Goal: Information Seeking & Learning: Learn about a topic

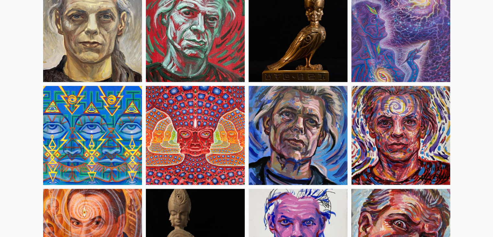
scroll to position [1663, 0]
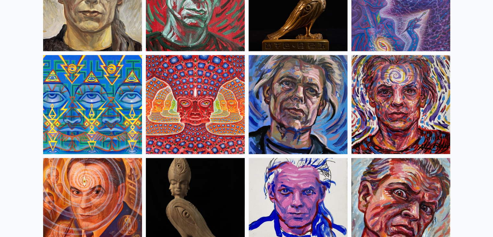
click at [176, 111] on img at bounding box center [195, 104] width 99 height 99
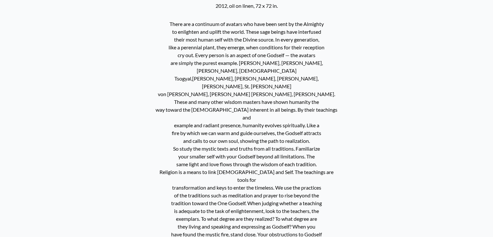
scroll to position [283, 0]
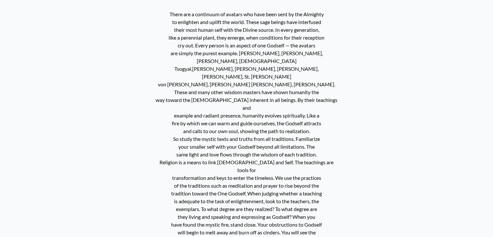
click at [169, 12] on p "There are a continuum of avatars who have been sent by the Almighty to enlighte…" at bounding box center [246, 150] width 185 height 285
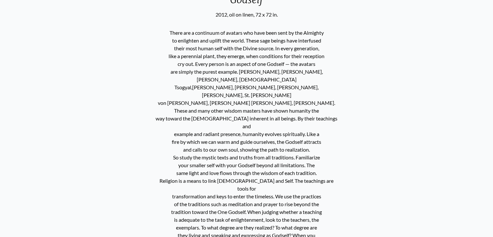
scroll to position [266, 0]
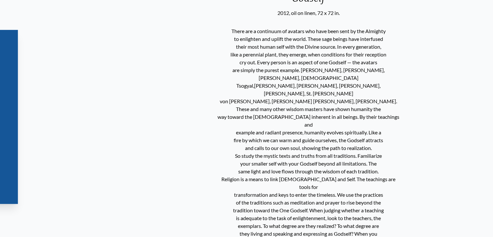
click at [228, 69] on p "There are a continuum of avatars who have been sent by the Almighty to enlighte…" at bounding box center [308, 167] width 185 height 285
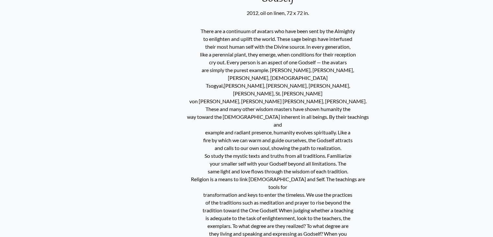
click at [198, 49] on p "There are a continuum of avatars who have been sent by the Almighty to enlighte…" at bounding box center [278, 167] width 185 height 285
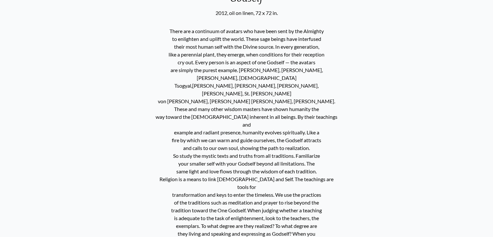
click at [177, 34] on p "There are a continuum of avatars who have been sent by the Almighty to enlighte…" at bounding box center [246, 167] width 185 height 285
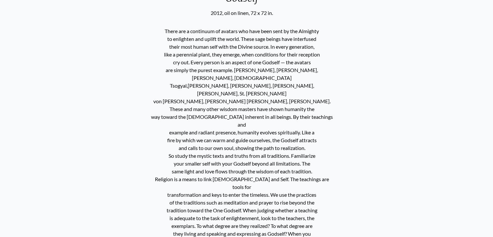
click at [169, 30] on p "There are a continuum of avatars who have been sent by the Almighty to enlighte…" at bounding box center [242, 167] width 185 height 285
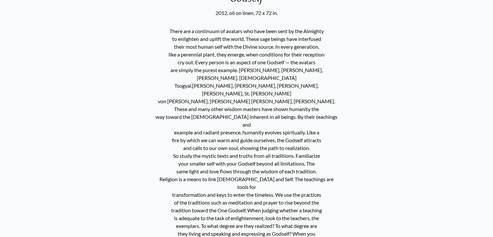
click at [169, 30] on p "There are a continuum of avatars who have been sent by the Almighty to enlighte…" at bounding box center [246, 167] width 185 height 285
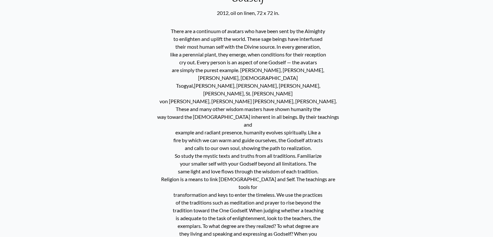
click at [170, 30] on p "There are a continuum of avatars who have been sent by the Almighty to enlighte…" at bounding box center [248, 167] width 185 height 285
click at [170, 30] on p "There are a continuum of avatars who have been sent by the Almighty to enlighte…" at bounding box center [246, 167] width 185 height 285
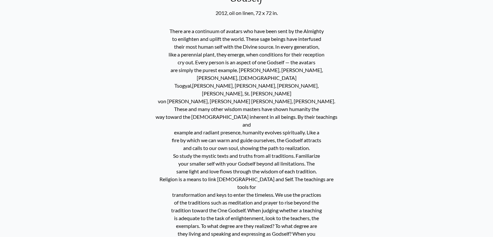
click at [170, 30] on p "There are a continuum of avatars who have been sent by the Almighty to enlighte…" at bounding box center [246, 167] width 185 height 285
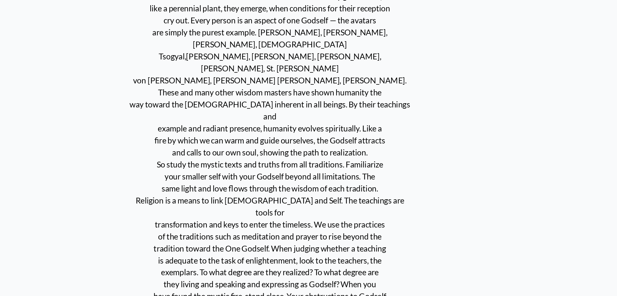
scroll to position [293, 0]
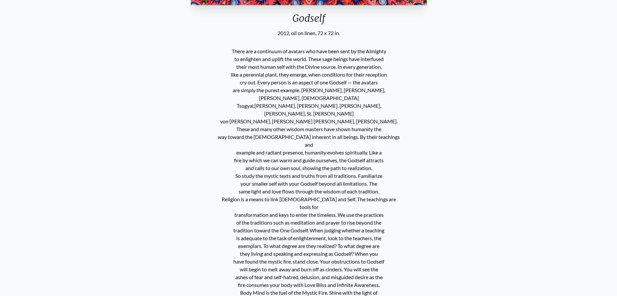
click at [441, 143] on div "Godself 2012, oil on linen, 72 x 72 in. There are a continuum of avatars who ha…" at bounding box center [309, 148] width 606 height 764
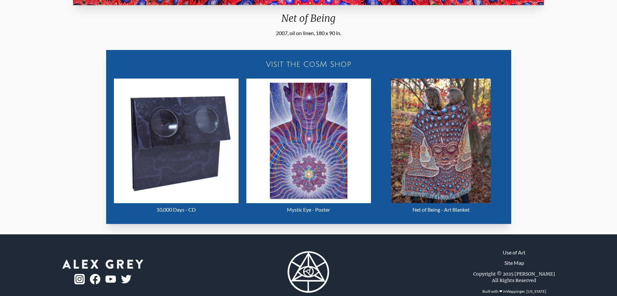
click at [493, 73] on div "Visit the CoSM Shop 10,000 Days - CD Mystic Eye - Poster Net of Being - Art Bla…" at bounding box center [308, 133] width 606 height 192
click at [493, 80] on div "Visit the CoSM Shop 10,000 Days - CD Mystic Eye - Poster Net of Being - Art Bla…" at bounding box center [308, 133] width 606 height 192
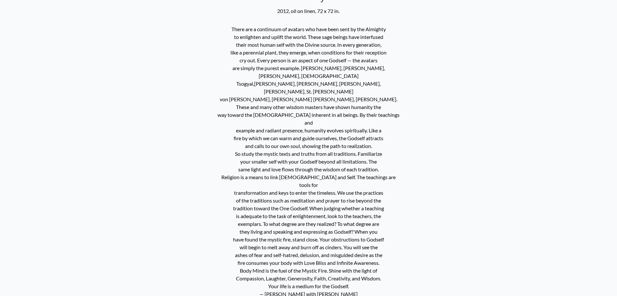
scroll to position [312, 0]
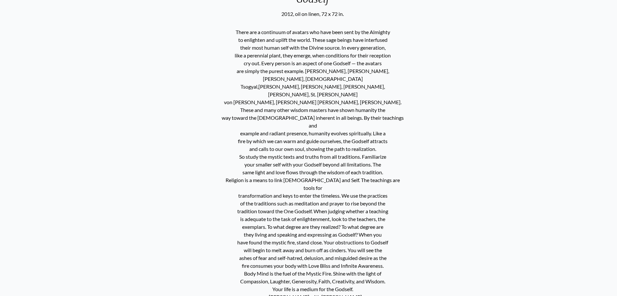
click at [236, 33] on p "There are a continuum of avatars who have been sent by the Almighty to enlighte…" at bounding box center [312, 168] width 185 height 285
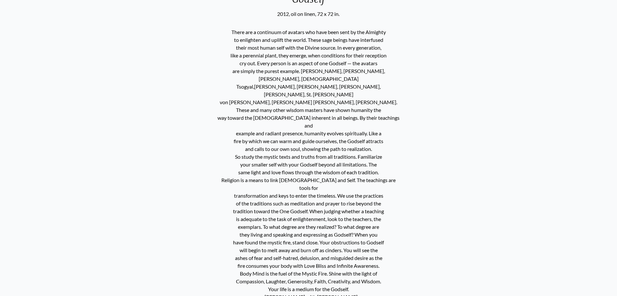
click at [236, 33] on p "There are a continuum of avatars who have been sent by the Almighty to enlighte…" at bounding box center [308, 168] width 185 height 285
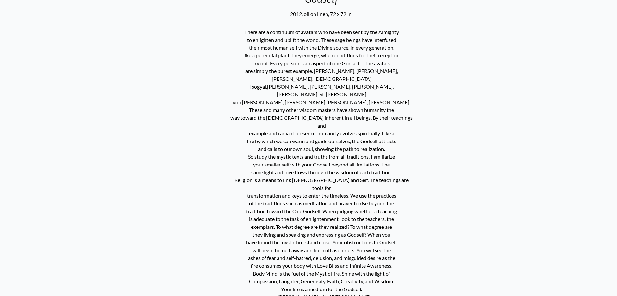
click at [249, 40] on p "There are a continuum of avatars who have been sent by the Almighty to enlighte…" at bounding box center [321, 168] width 185 height 285
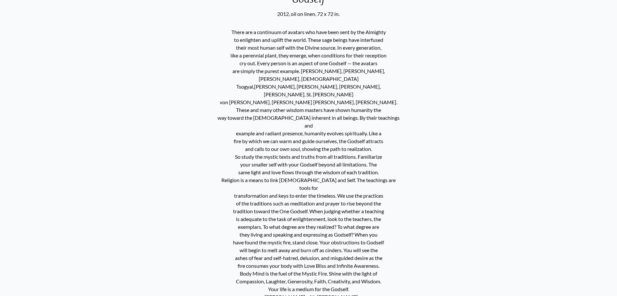
click at [249, 40] on p "There are a continuum of avatars who have been sent by the Almighty to enlighte…" at bounding box center [308, 168] width 185 height 285
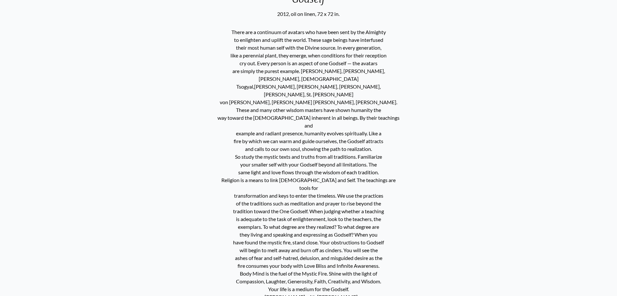
click at [249, 40] on p "There are a continuum of avatars who have been sent by the Almighty to enlighte…" at bounding box center [308, 168] width 185 height 285
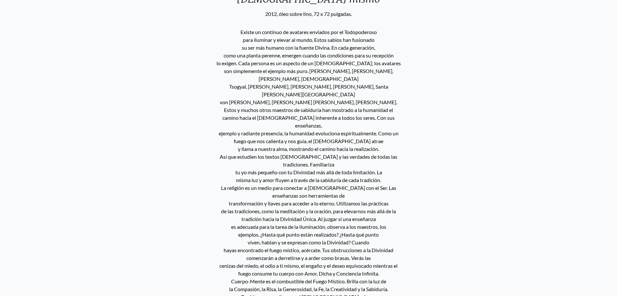
click at [493, 82] on div "[DEMOGRAPHIC_DATA] mismo 2012, óleo sobre lino, 72 x 72 pulgadas. Existe un con…" at bounding box center [308, 133] width 606 height 772
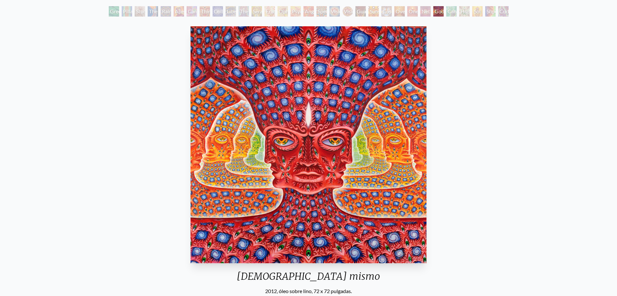
scroll to position [10, 0]
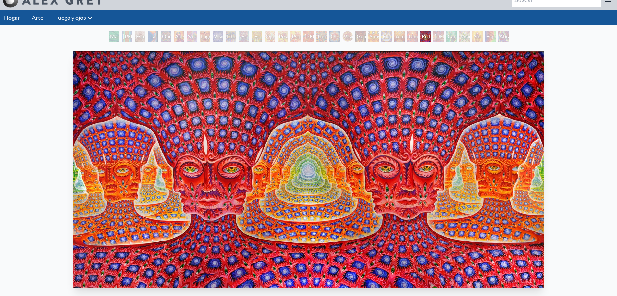
scroll to position [293, 0]
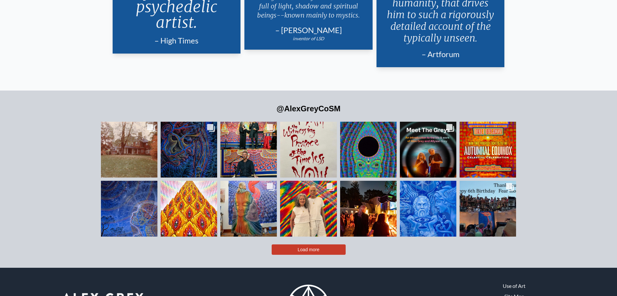
scroll to position [1608, 0]
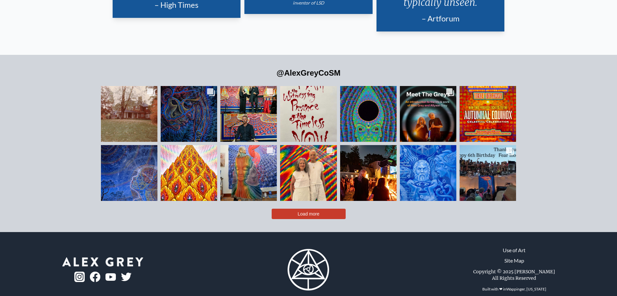
click at [308, 211] on span "Load more" at bounding box center [308, 213] width 22 height 5
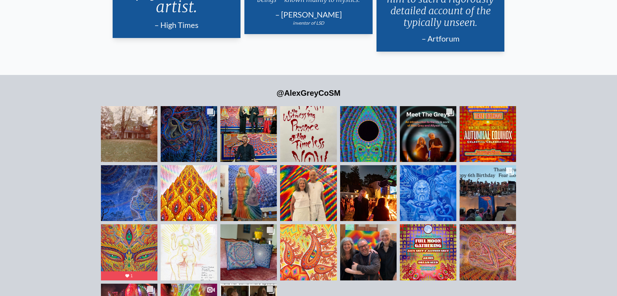
scroll to position [1701, 0]
